Goal: Task Accomplishment & Management: Use online tool/utility

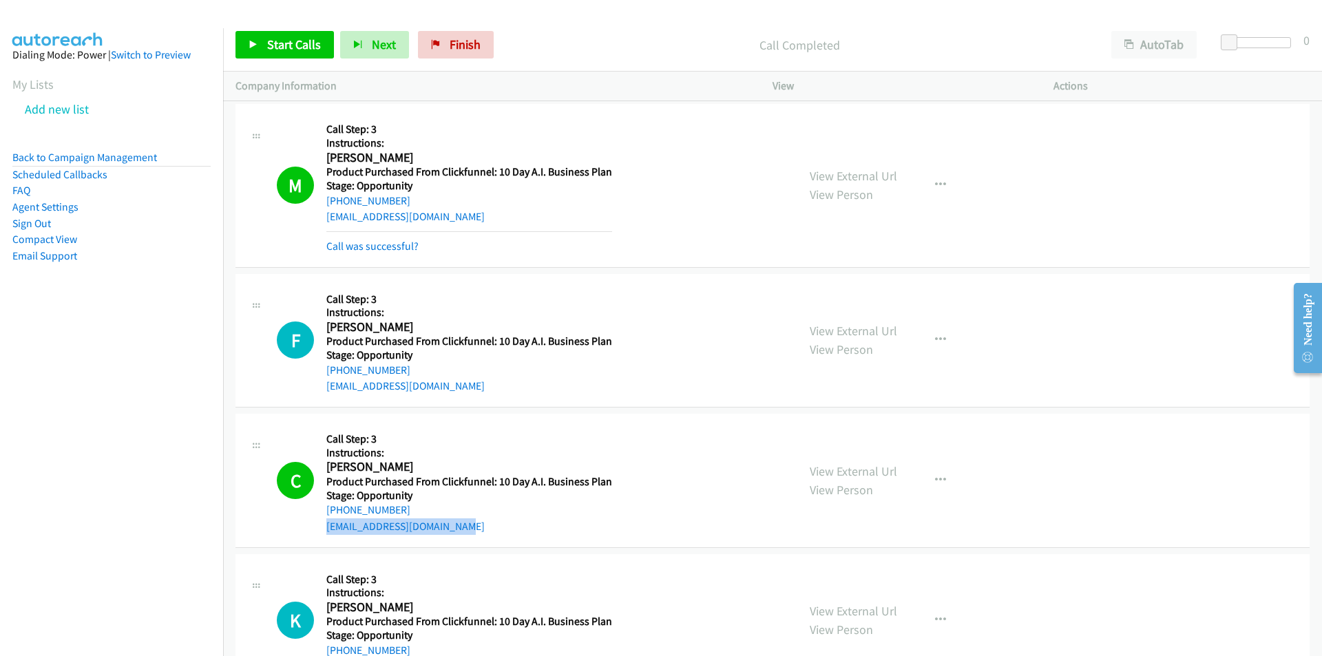
scroll to position [476, 0]
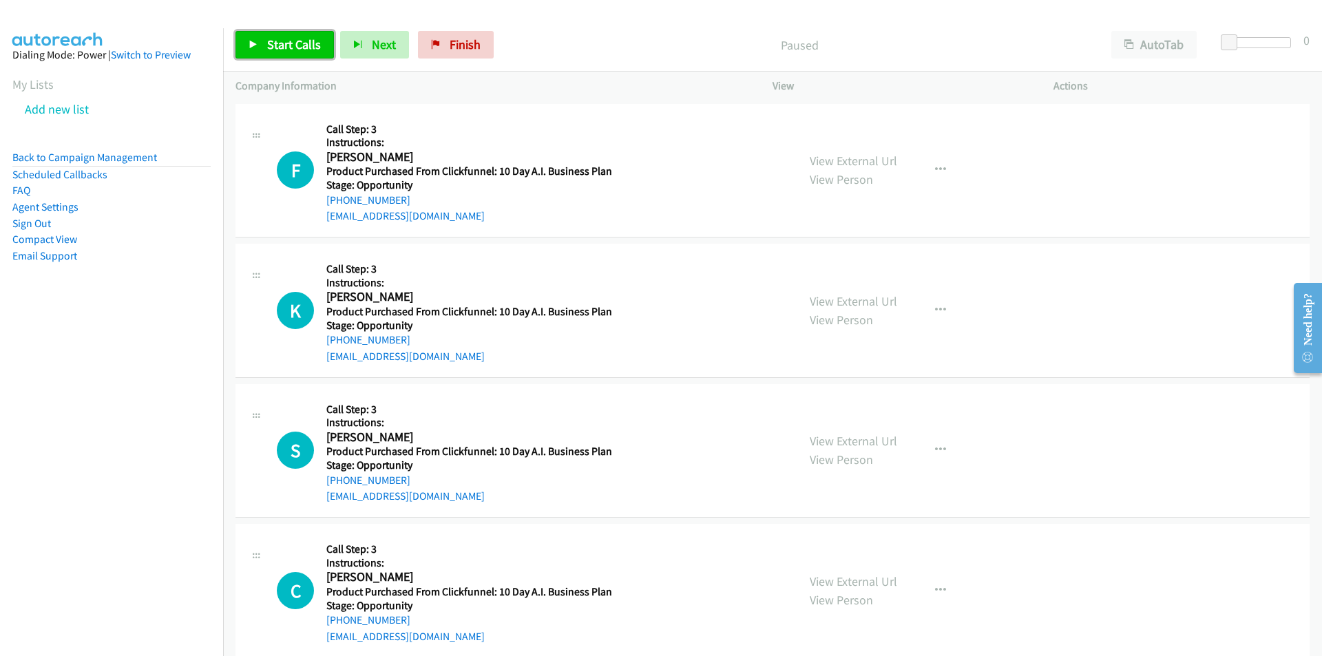
click at [289, 48] on span "Start Calls" at bounding box center [294, 44] width 54 height 16
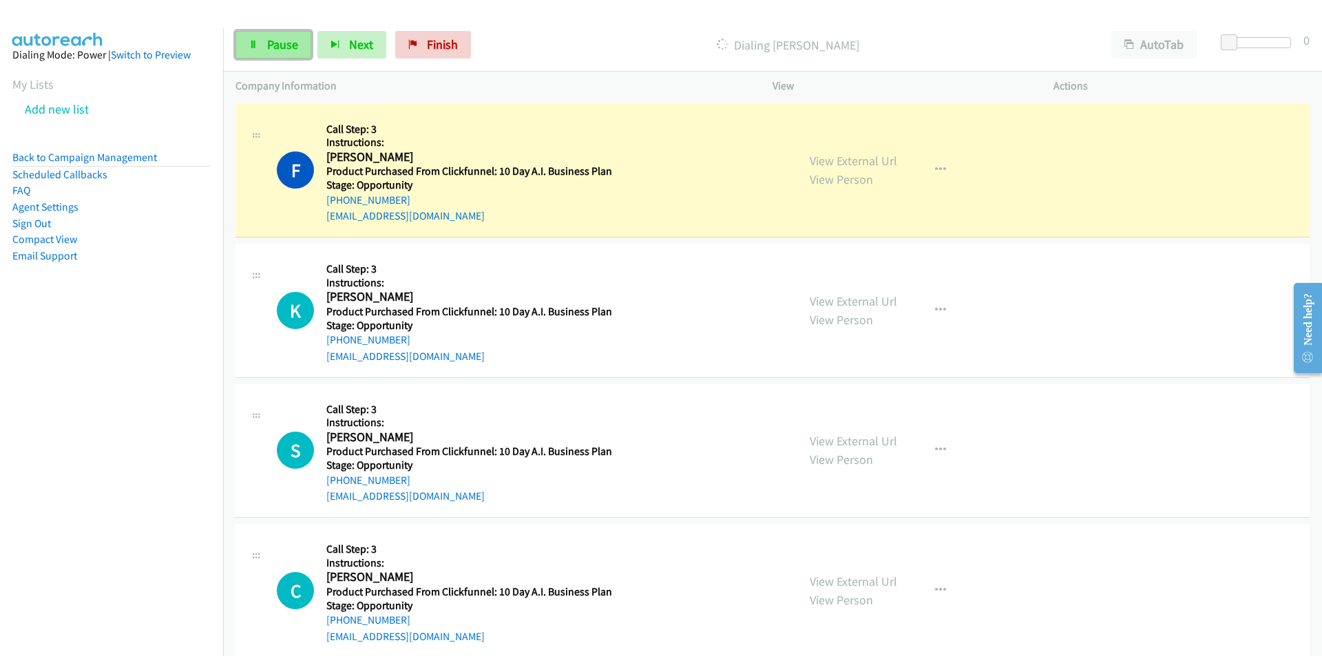
click at [282, 52] on link "Pause" at bounding box center [273, 45] width 76 height 28
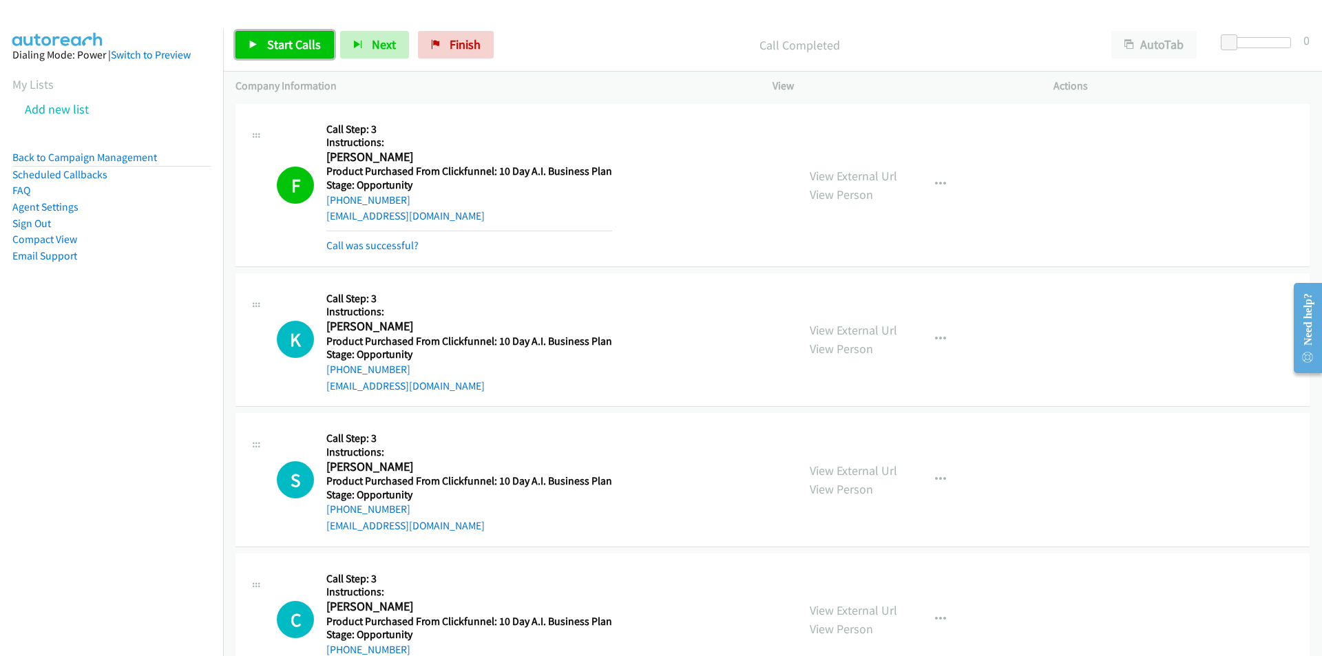
click at [293, 50] on span "Start Calls" at bounding box center [294, 44] width 54 height 16
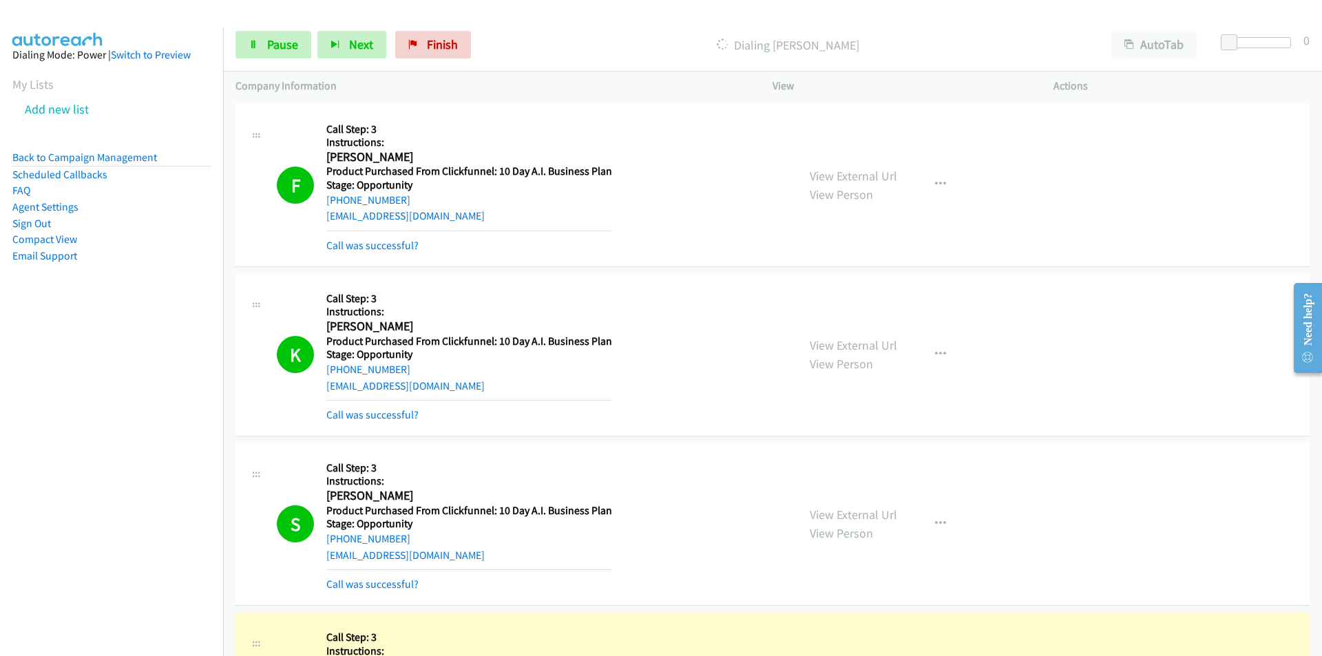
scroll to position [477, 0]
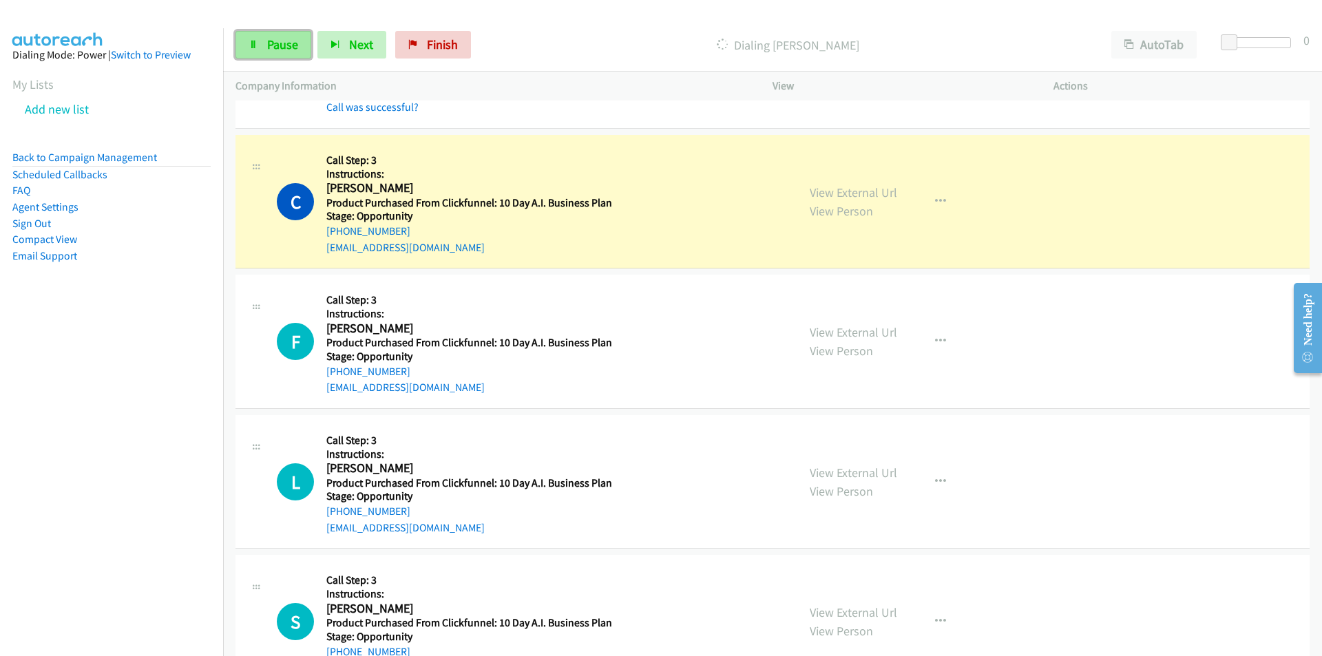
click at [276, 43] on span "Pause" at bounding box center [282, 44] width 31 height 16
